Goal: Task Accomplishment & Management: Manage account settings

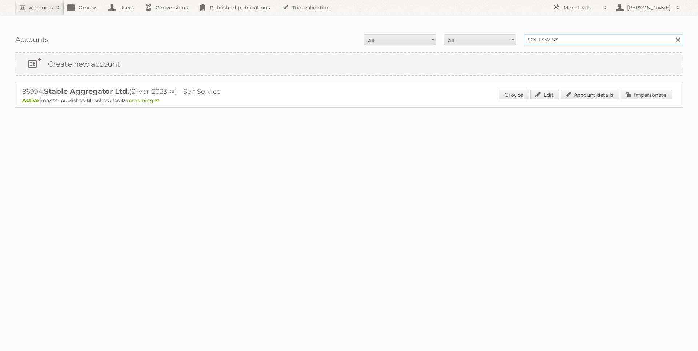
click at [535, 34] on input "SOFTSWISS" at bounding box center [603, 39] width 160 height 11
type input "novaventa"
click at [672, 34] on input "Search" at bounding box center [677, 39] width 11 height 11
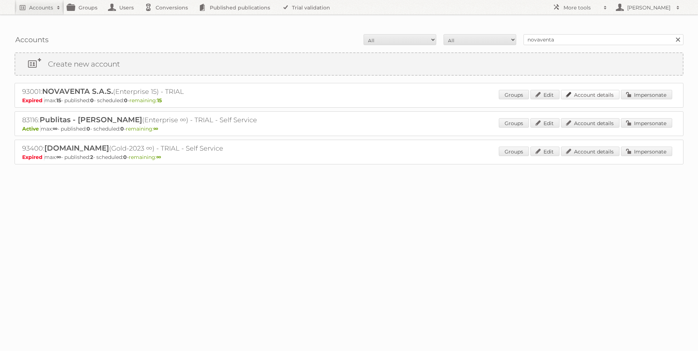
click at [611, 90] on link "Account details" at bounding box center [590, 94] width 59 height 9
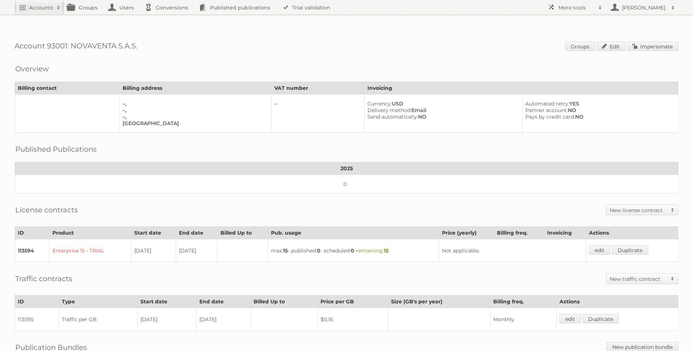
scroll to position [79, 0]
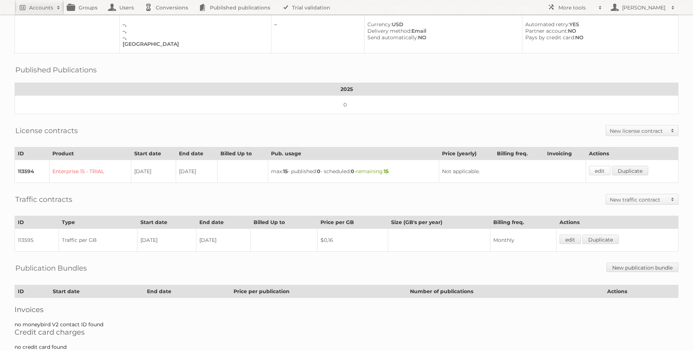
click at [599, 166] on link "edit" at bounding box center [599, 170] width 21 height 9
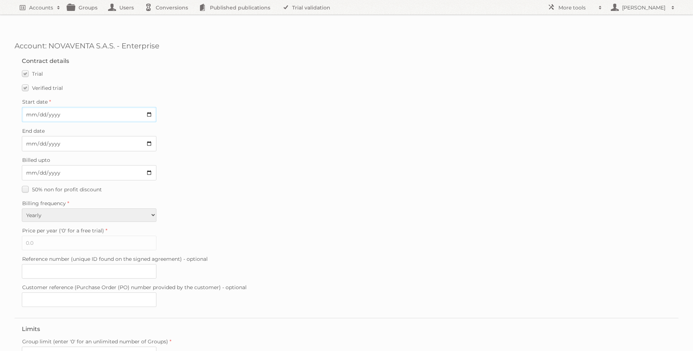
click at [62, 107] on input "2025-05-22" at bounding box center [89, 114] width 135 height 15
click at [150, 136] on input "2025-08-15" at bounding box center [89, 143] width 135 height 15
type input "2025-09-29"
click at [249, 155] on div "Billed upto" at bounding box center [346, 167] width 649 height 25
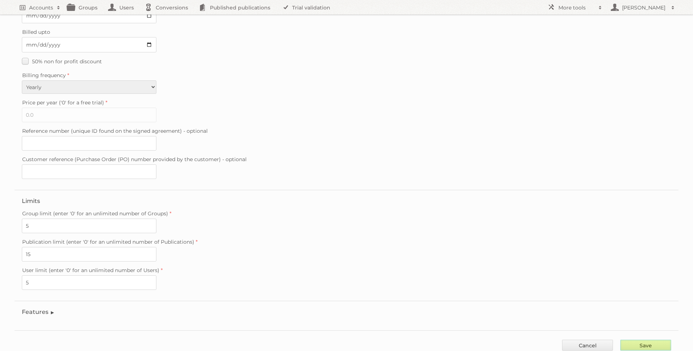
click at [654, 340] on input "Save" at bounding box center [645, 345] width 51 height 11
type input "..."
